Goal: Check status

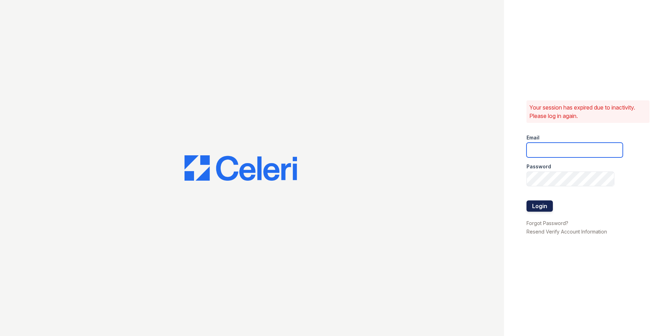
type input "[EMAIL_ADDRESS][DOMAIN_NAME]"
click at [546, 208] on button "Login" at bounding box center [540, 205] width 26 height 11
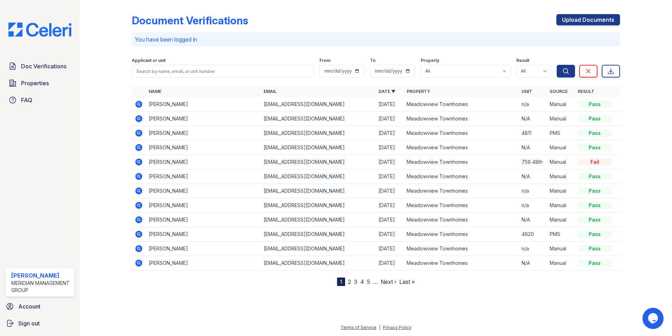
click at [162, 104] on td "jaylin White" at bounding box center [203, 104] width 115 height 14
click at [140, 103] on icon at bounding box center [138, 104] width 7 height 7
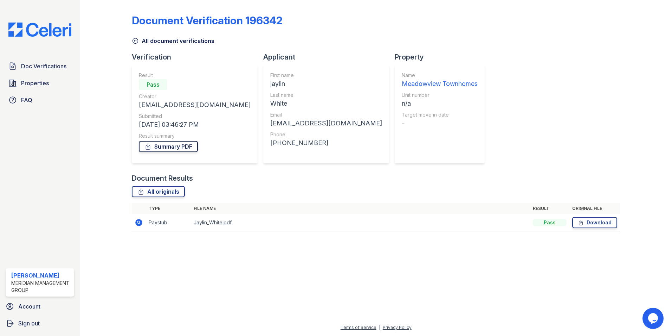
click at [168, 148] on link "Summary PDF" at bounding box center [168, 146] width 59 height 11
click at [144, 224] on td at bounding box center [139, 222] width 14 height 17
click at [134, 222] on td at bounding box center [139, 222] width 14 height 17
click at [136, 222] on icon at bounding box center [138, 222] width 7 height 7
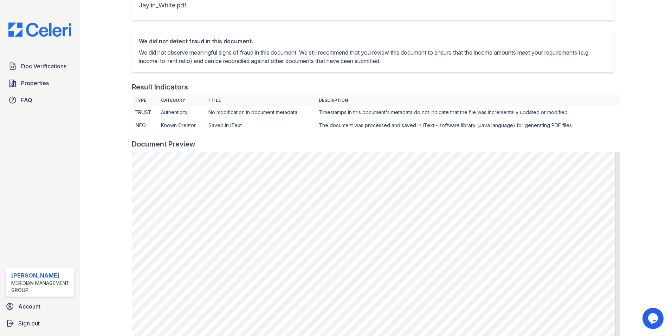
scroll to position [136, 0]
